Goal: Check status: Check status

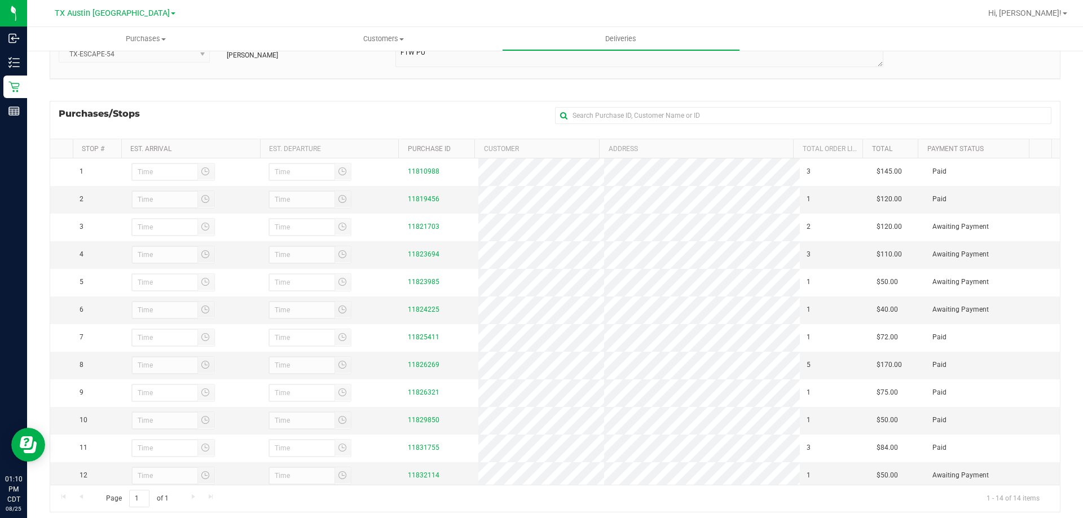
scroll to position [116, 0]
click at [621, 35] on span "Deliveries" at bounding box center [620, 39] width 61 height 10
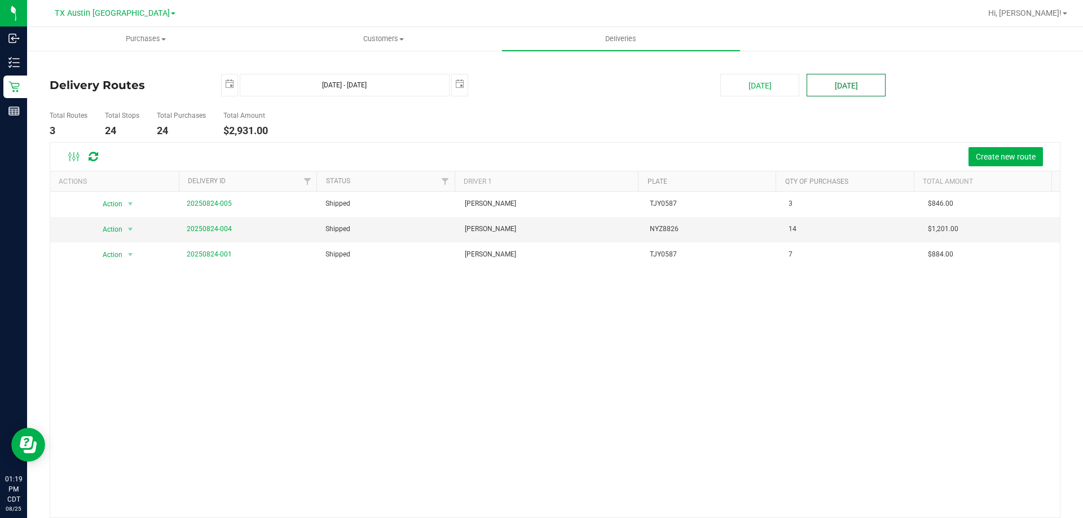
click at [816, 87] on button "[DATE]" at bounding box center [845, 85] width 79 height 23
type input "[DATE] - [DATE]"
type input "[DATE]"
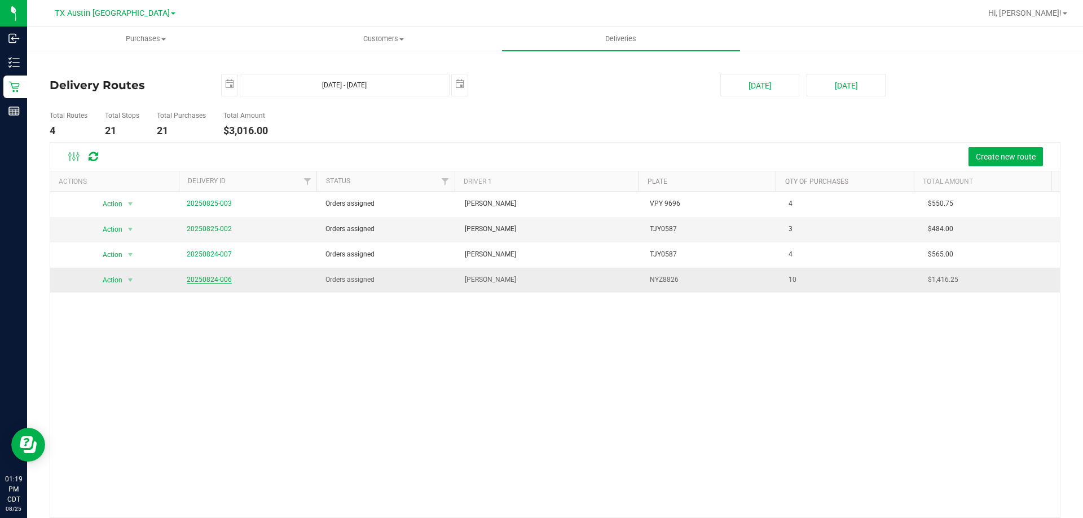
click at [214, 280] on link "20250824-006" at bounding box center [209, 280] width 45 height 8
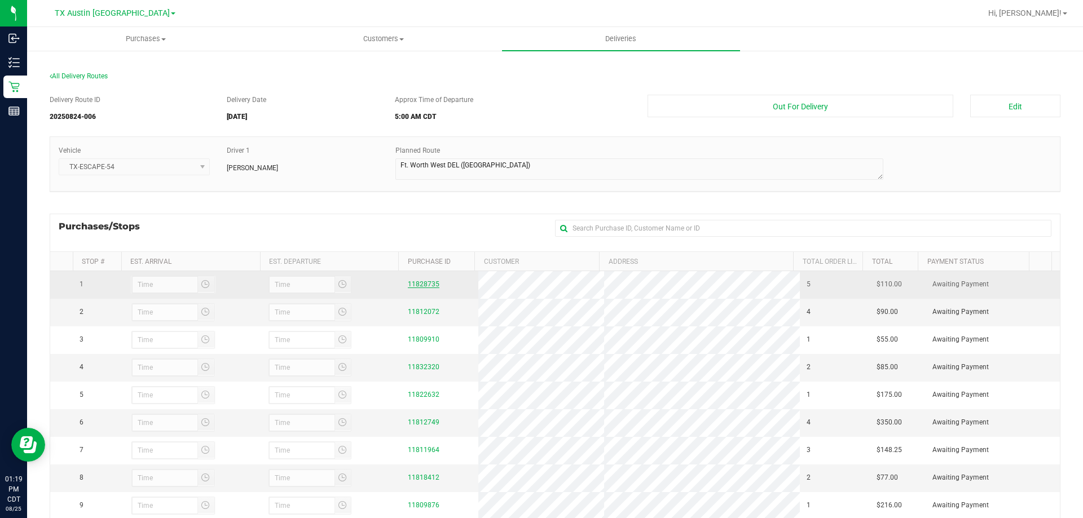
click at [414, 284] on link "11828735" at bounding box center [424, 284] width 32 height 8
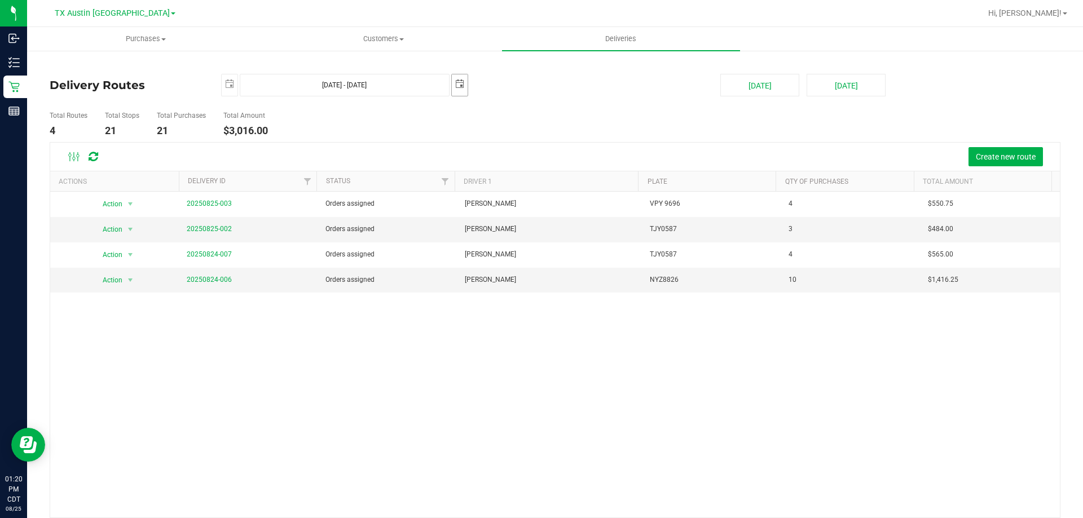
click at [455, 81] on span "select" at bounding box center [459, 83] width 9 height 9
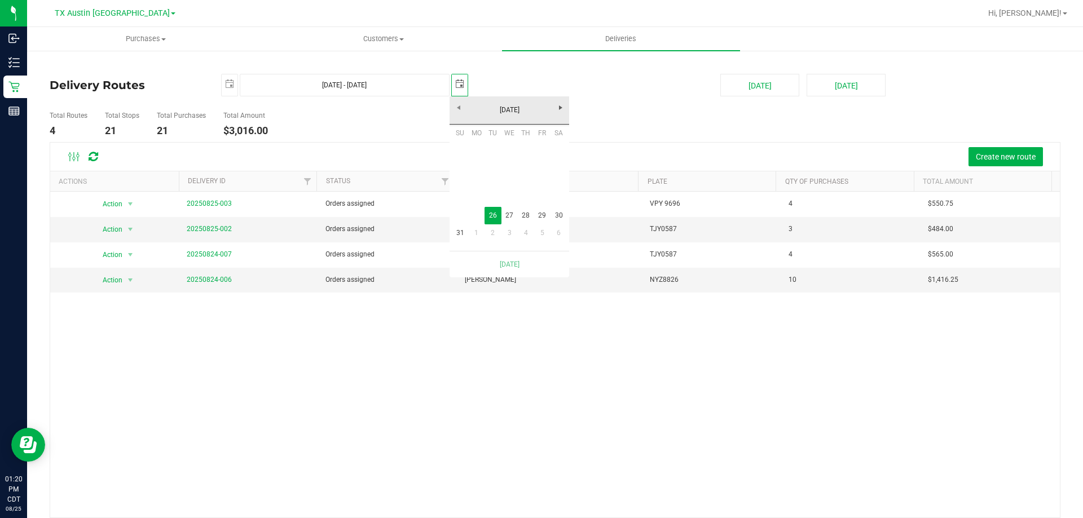
scroll to position [0, 28]
click at [510, 216] on link "27" at bounding box center [509, 215] width 16 height 17
type input "[DATE] - [DATE]"
type input "[DATE]"
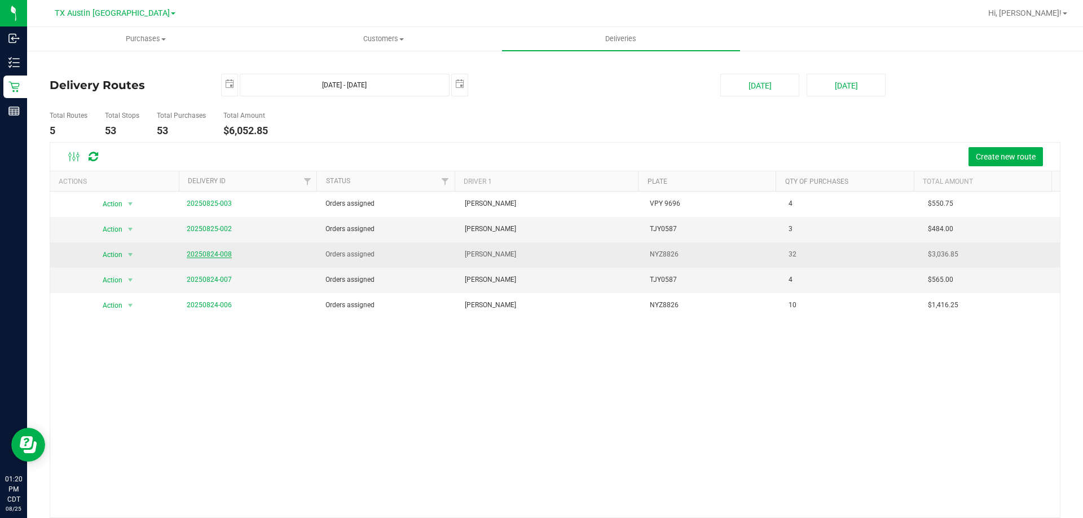
click at [210, 255] on link "20250824-008" at bounding box center [209, 254] width 45 height 8
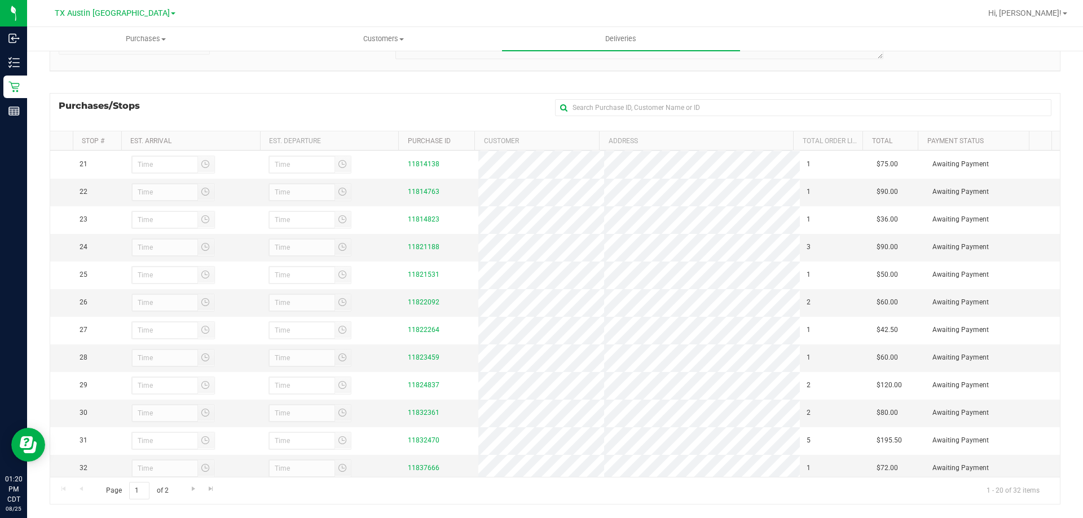
scroll to position [572, 0]
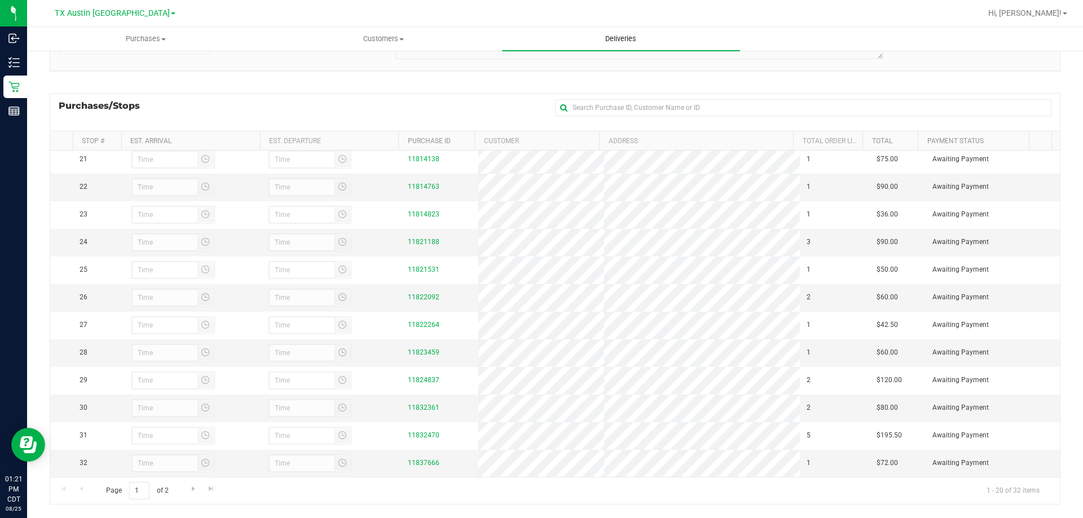
click at [616, 42] on span "Deliveries" at bounding box center [620, 39] width 61 height 10
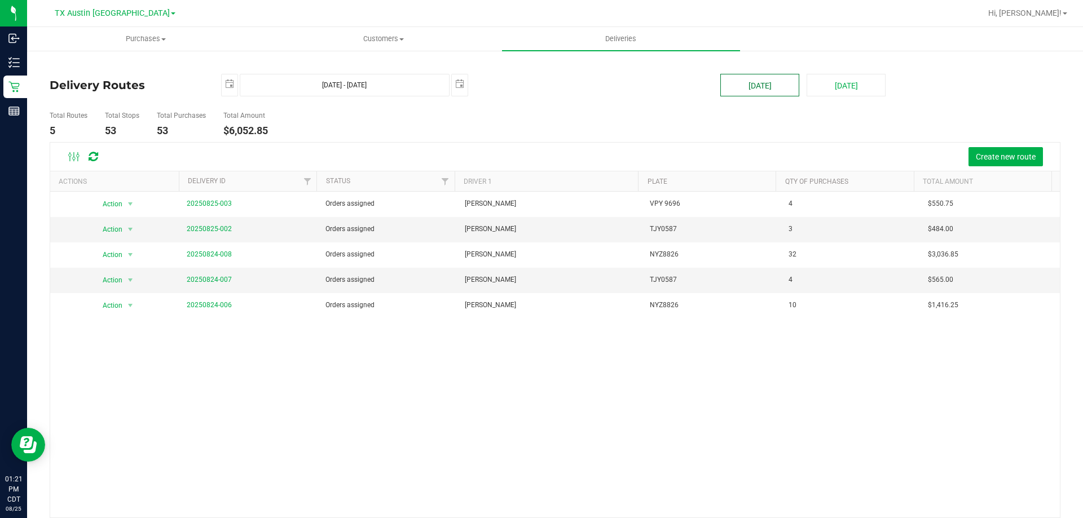
click at [741, 80] on button "[DATE]" at bounding box center [759, 85] width 79 height 23
type input "[DATE] - [DATE]"
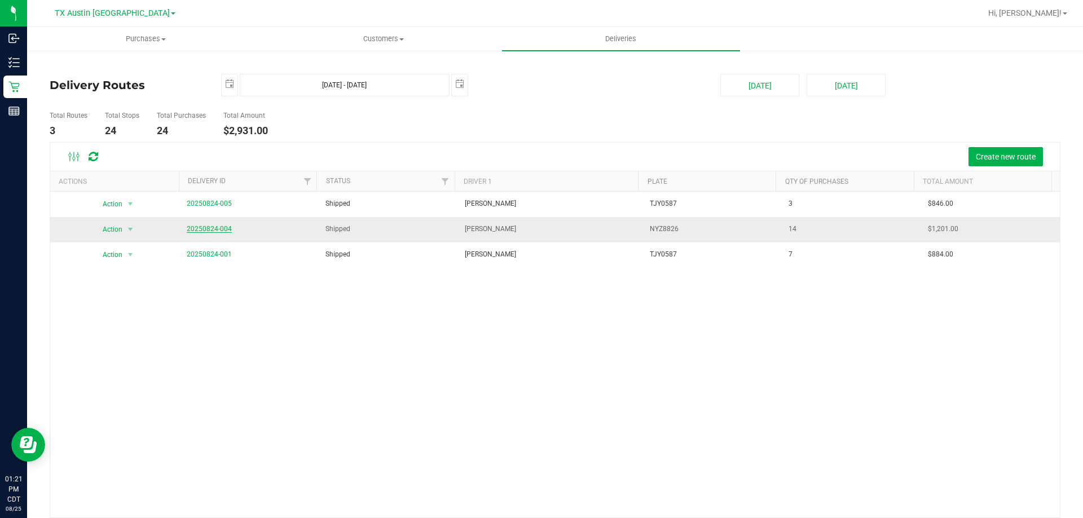
click at [213, 230] on link "20250824-004" at bounding box center [209, 229] width 45 height 8
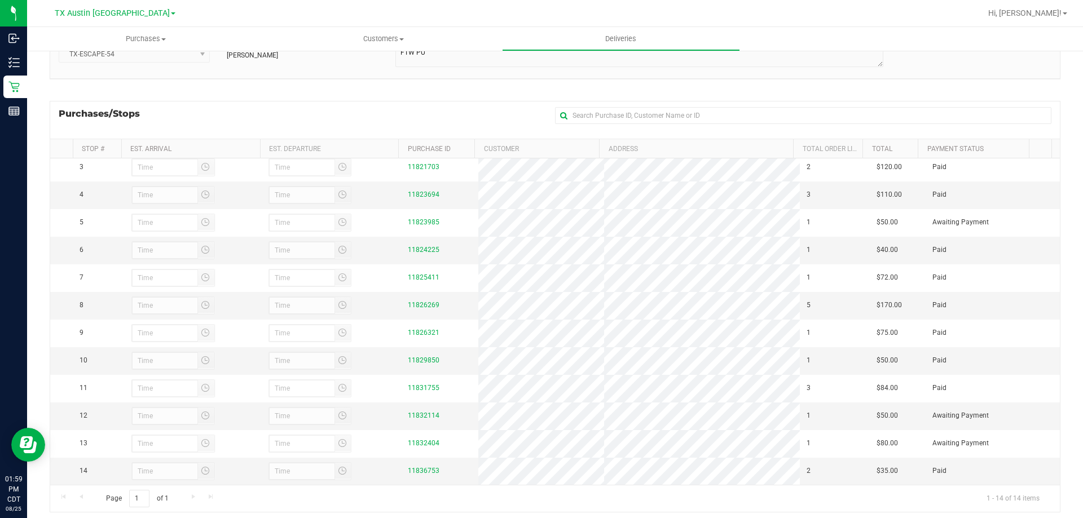
scroll to position [137, 0]
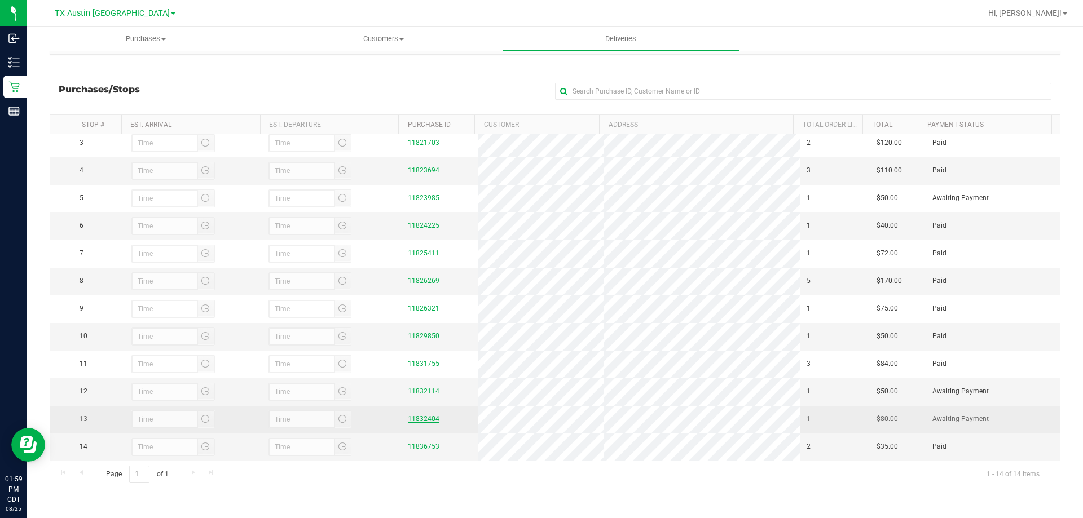
click at [421, 419] on link "11832404" at bounding box center [424, 419] width 32 height 8
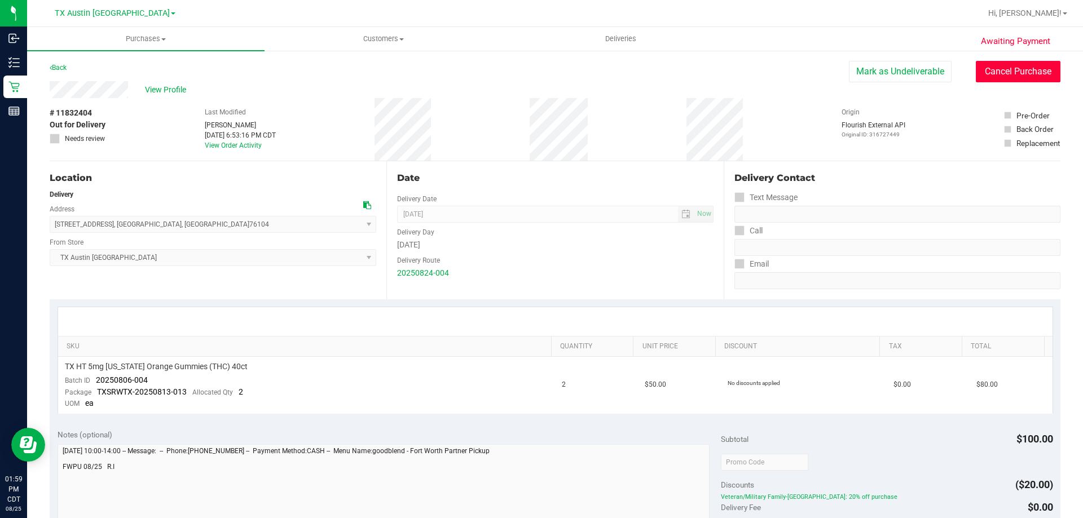
click at [1014, 72] on button "Cancel Purchase" at bounding box center [1017, 71] width 85 height 21
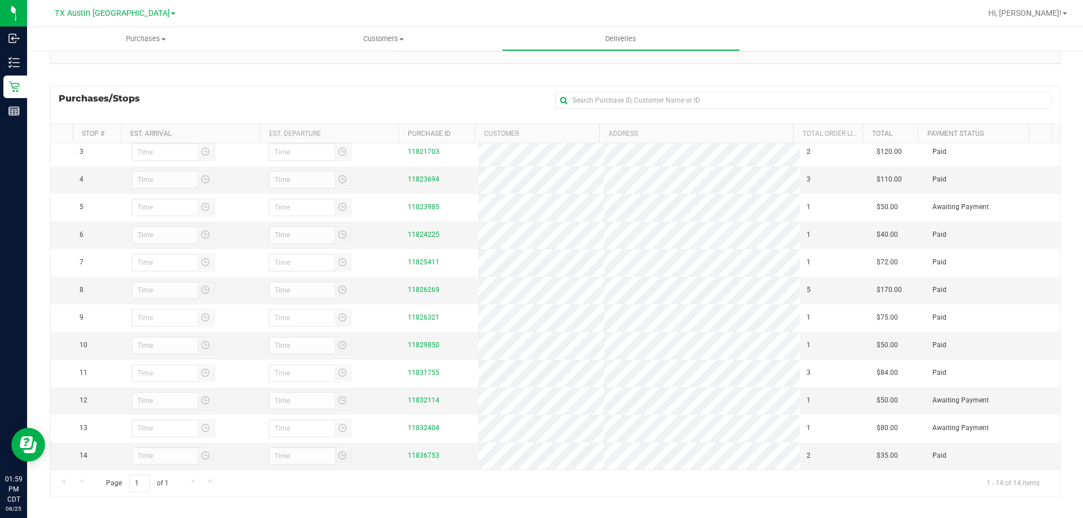
scroll to position [137, 0]
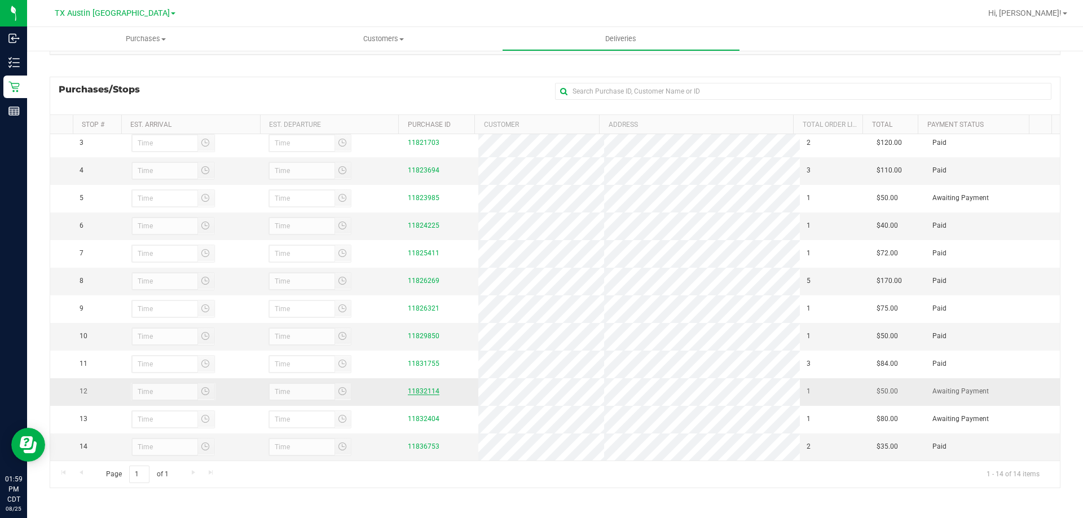
click at [425, 391] on link "11832114" at bounding box center [424, 391] width 32 height 8
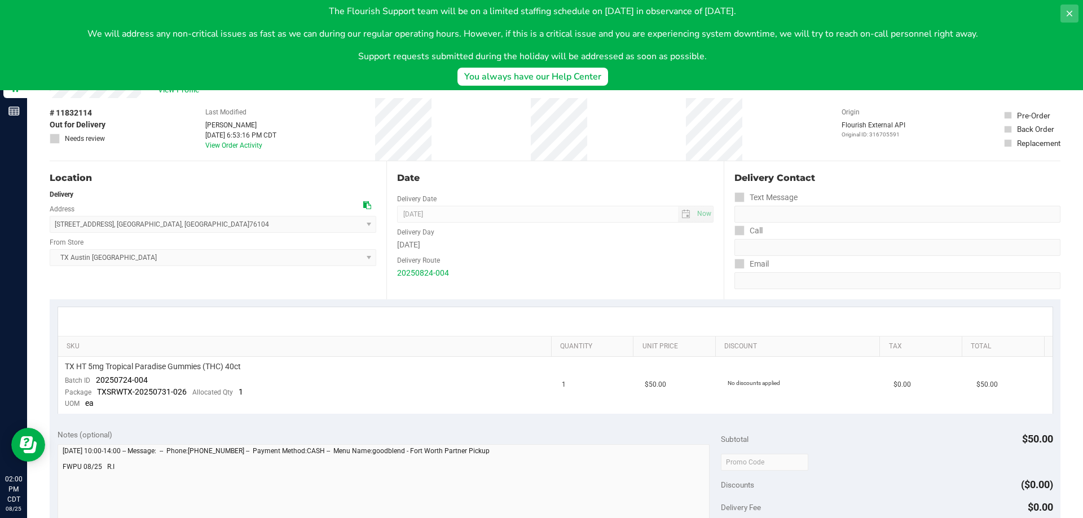
click at [1068, 14] on icon at bounding box center [1069, 14] width 6 height 6
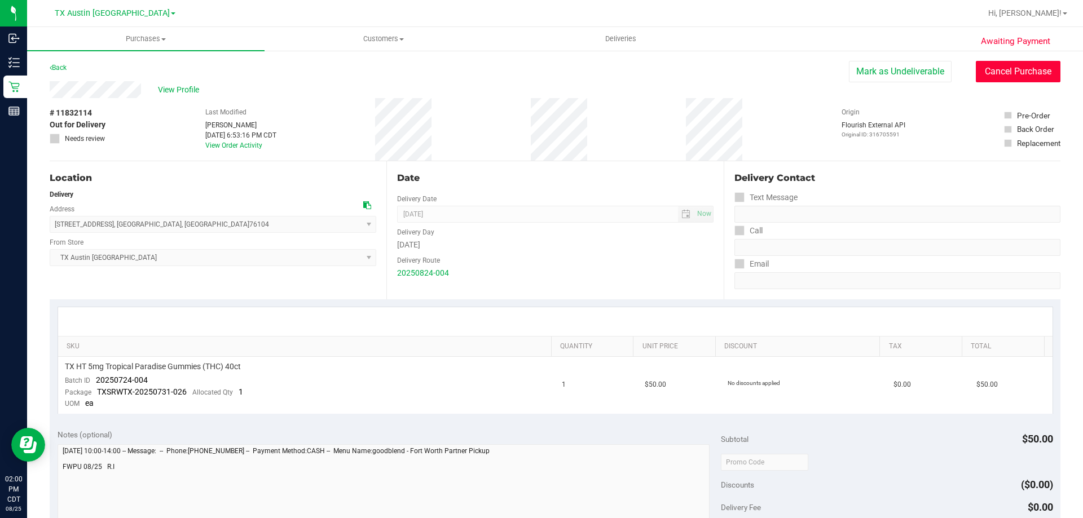
click at [1002, 74] on button "Cancel Purchase" at bounding box center [1017, 71] width 85 height 21
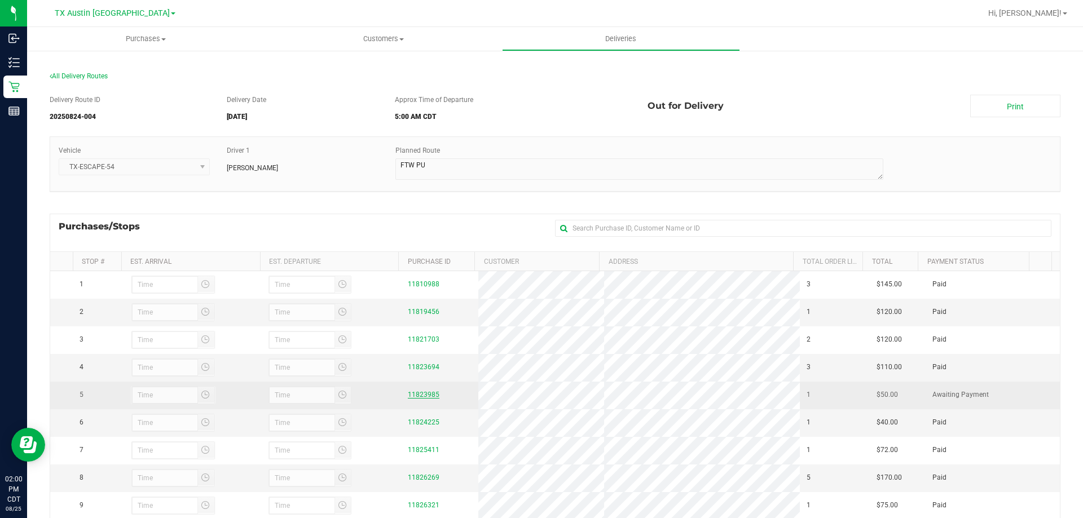
click at [427, 399] on link "11823985" at bounding box center [424, 395] width 32 height 8
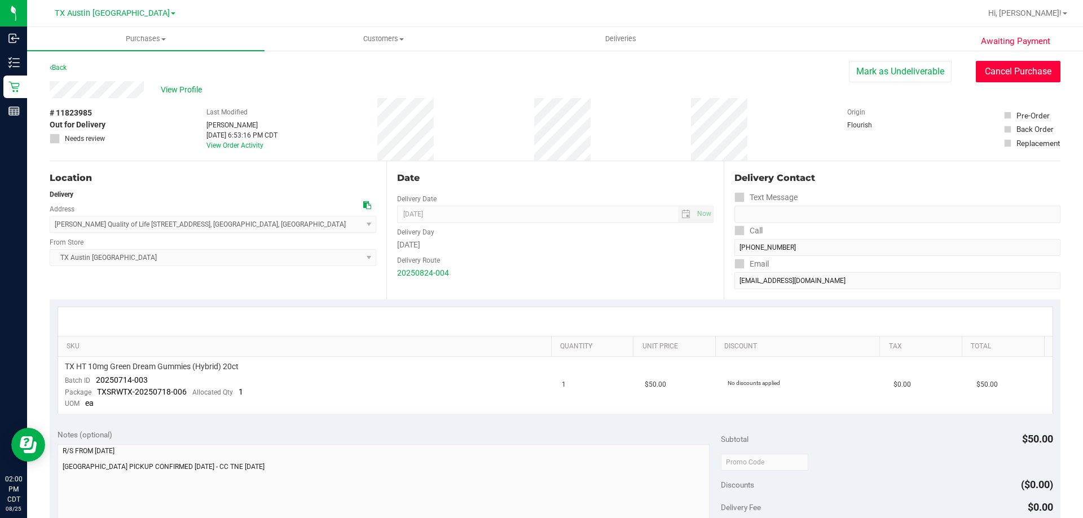
click at [1022, 72] on button "Cancel Purchase" at bounding box center [1017, 71] width 85 height 21
